Goal: Communication & Community: Participate in discussion

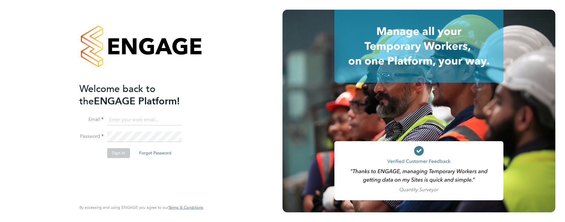
type input "[PERSON_NAME][EMAIL_ADDRESS][DOMAIN_NAME]"
drag, startPoint x: 111, startPoint y: 152, endPoint x: 119, endPoint y: 152, distance: 8.2
click at [112, 152] on button "Sign In" at bounding box center [118, 153] width 23 height 10
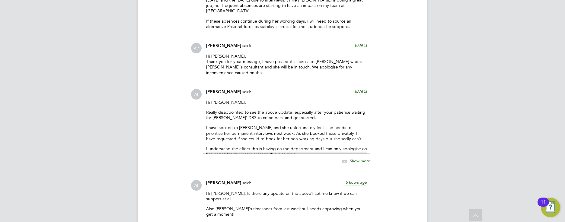
scroll to position [3355, 0]
click at [359, 159] on span "Show more" at bounding box center [360, 161] width 20 height 5
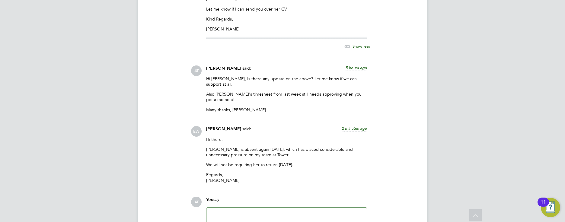
click at [235, 211] on div at bounding box center [286, 224] width 153 height 26
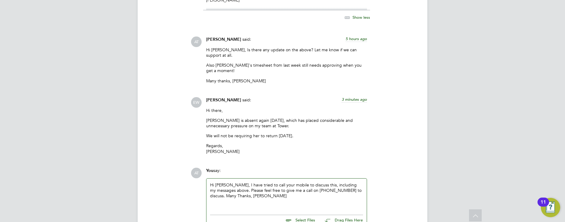
scroll to position [3556, 0]
click at [307, 182] on div "Hi Liz, I have tried to call your mobile to discuss this, including my messages…" at bounding box center [286, 195] width 153 height 26
drag, startPoint x: 307, startPoint y: 142, endPoint x: 302, endPoint y: 141, distance: 5.5
click at [302, 182] on div "Hi Liz, I have tried to call your mobile to discuss this, including my messages…" at bounding box center [286, 195] width 153 height 26
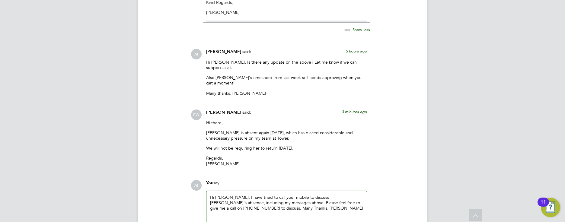
scroll to position [3520, 0]
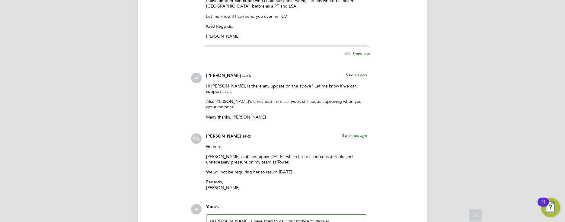
drag, startPoint x: 344, startPoint y: 178, endPoint x: 326, endPoint y: 178, distance: 18.4
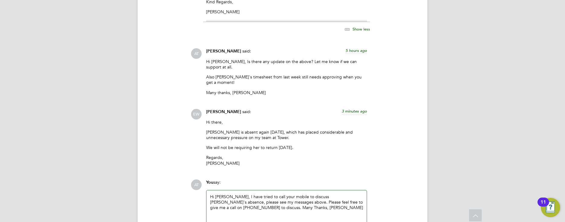
scroll to position [3545, 0]
click at [352, 194] on div "Hi Liz, I have tried to call your mobile to discuss Liz's absence, please see m…" at bounding box center [286, 207] width 153 height 26
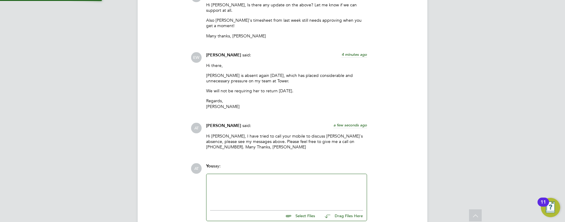
scroll to position [3546, 0]
